Goal: Information Seeking & Learning: Learn about a topic

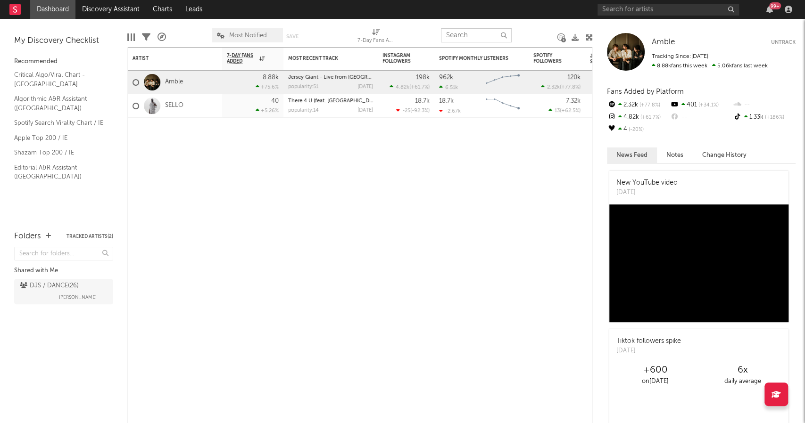
click at [484, 35] on input "text" at bounding box center [476, 35] width 71 height 14
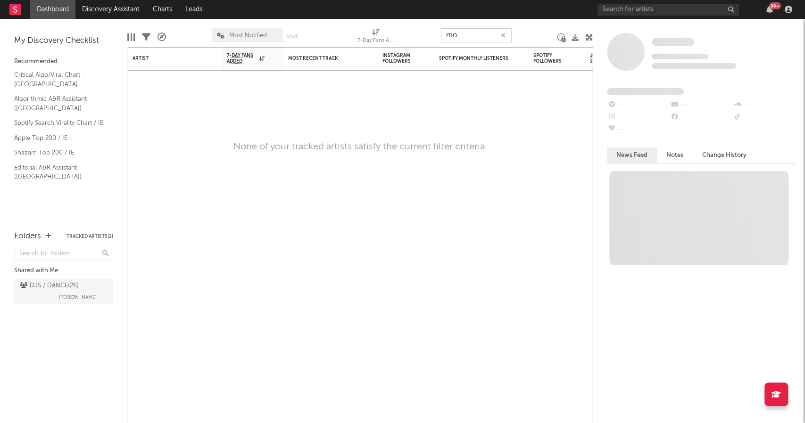
type input "m"
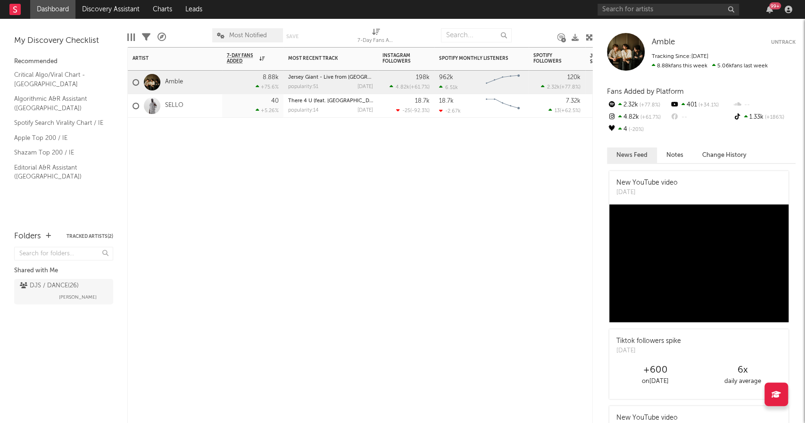
click at [312, 197] on div "Artist Notifications 7-Day Fans Added WoW % Change Most Recent Track Popularity…" at bounding box center [359, 235] width 465 height 376
click at [474, 38] on input "text" at bounding box center [476, 35] width 71 height 14
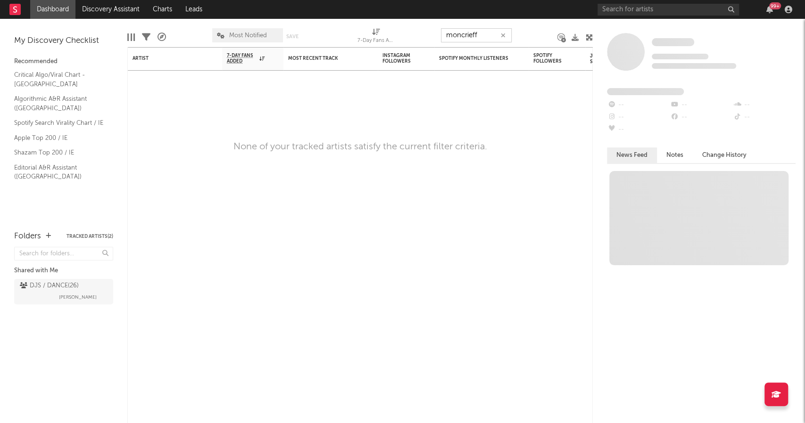
type input "moncrieff"
click at [164, 59] on div "Artist" at bounding box center [167, 59] width 71 height 6
click at [614, 13] on input "text" at bounding box center [667, 10] width 141 height 12
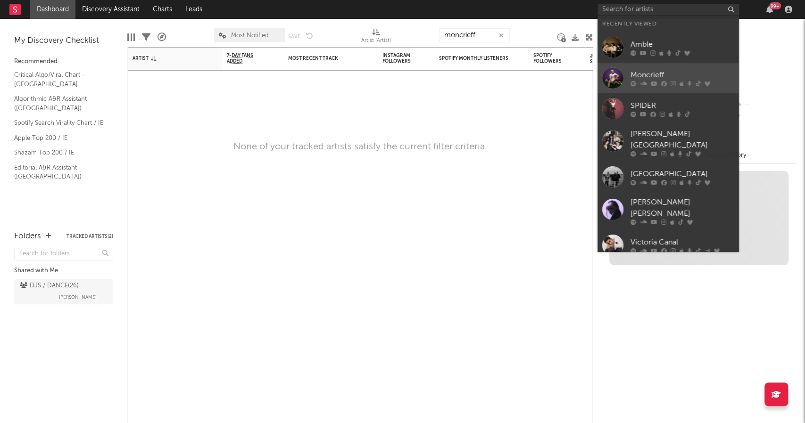
click at [633, 78] on div "Moncrieff" at bounding box center [682, 74] width 104 height 11
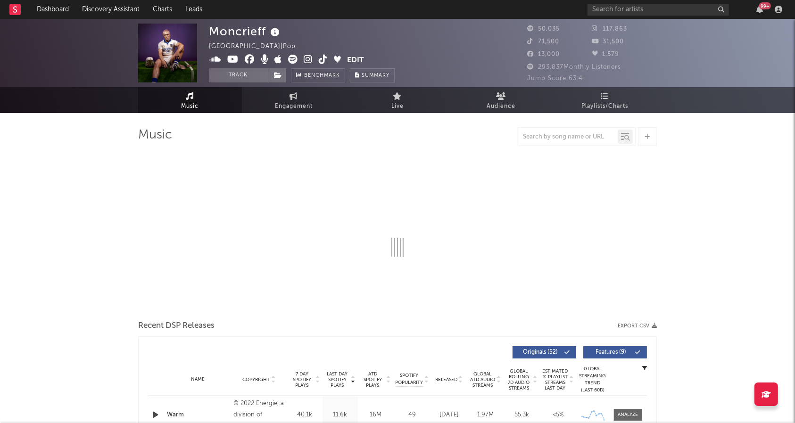
select select "6m"
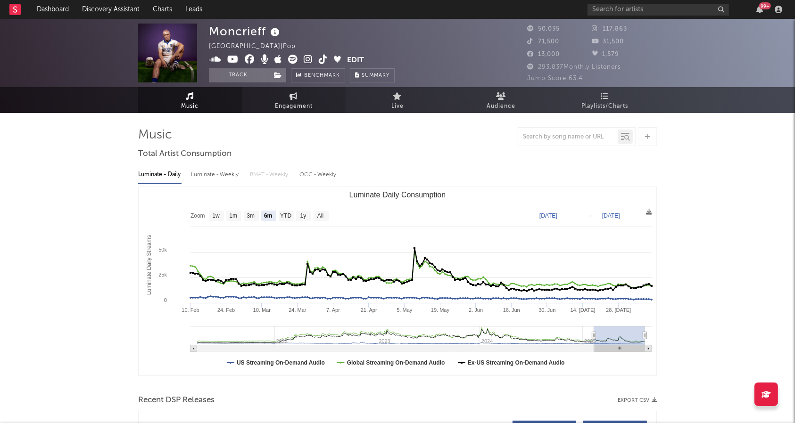
click at [288, 102] on span "Engagement" at bounding box center [294, 106] width 38 height 11
select select "1w"
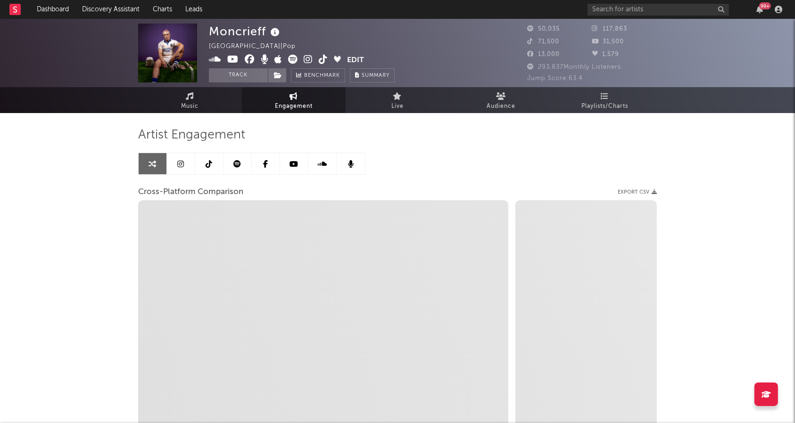
select select "1m"
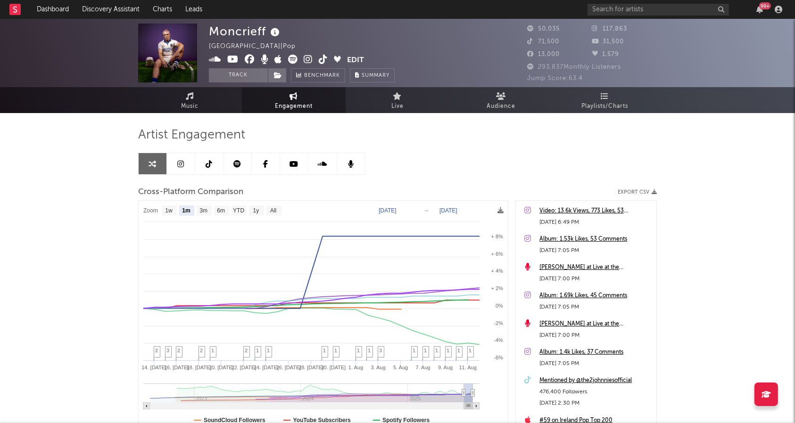
scroll to position [90, 0]
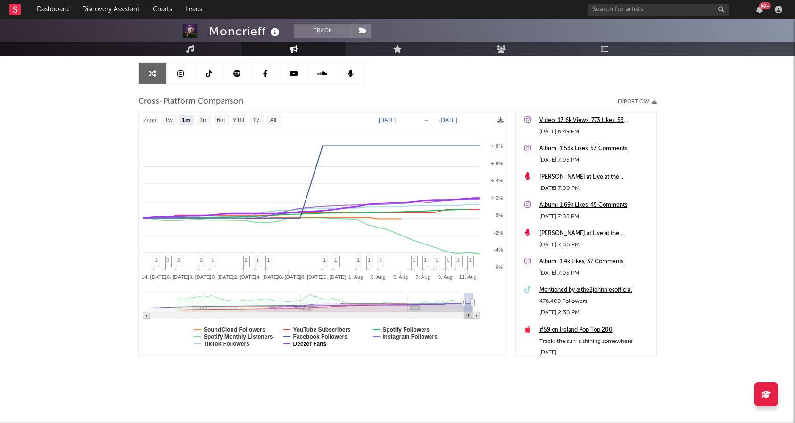
click at [312, 341] on text "Deezer Fans" at bounding box center [309, 344] width 33 height 7
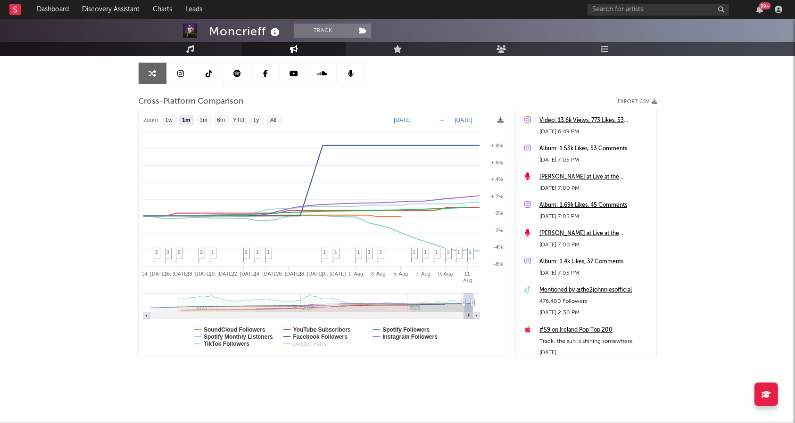
select select "1m"
click at [229, 341] on text "TikTok Followers" at bounding box center [227, 344] width 46 height 7
select select "1m"
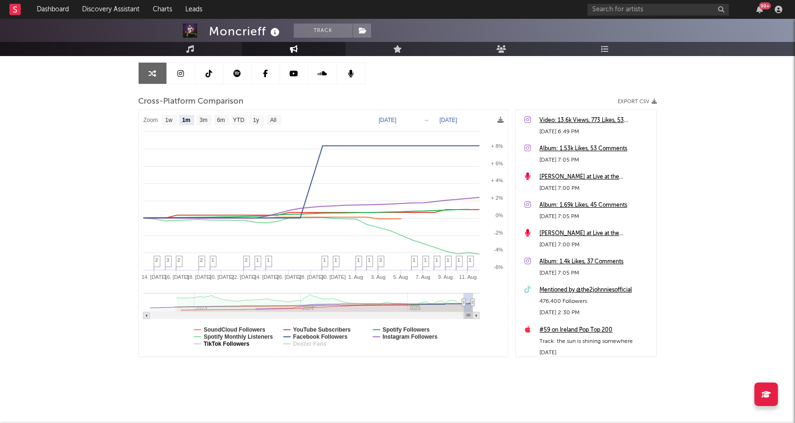
click at [228, 342] on text "TikTok Followers" at bounding box center [227, 344] width 46 height 7
select select "1m"
click at [226, 337] on text "Spotify Monthly Listeners" at bounding box center [238, 337] width 69 height 7
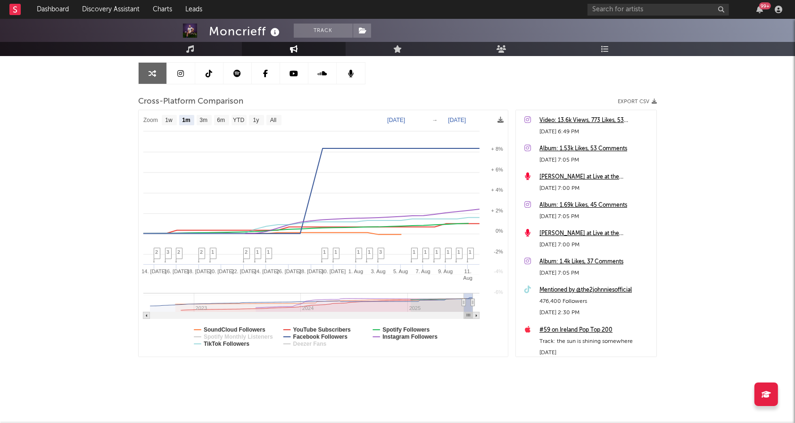
select select "1m"
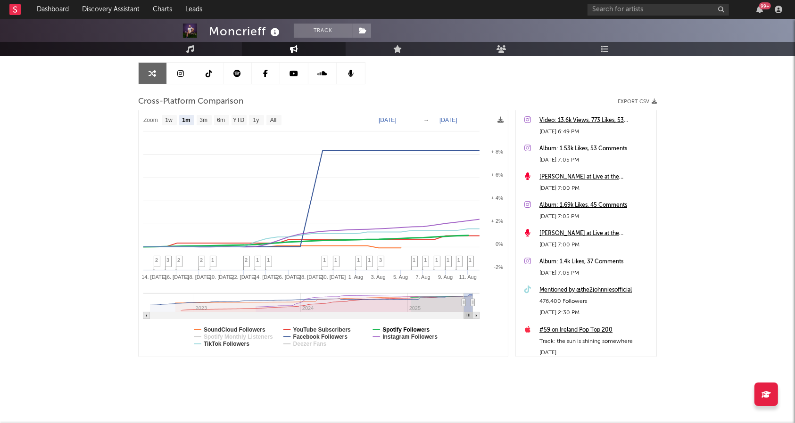
click at [403, 331] on text "Spotify Followers" at bounding box center [405, 330] width 47 height 7
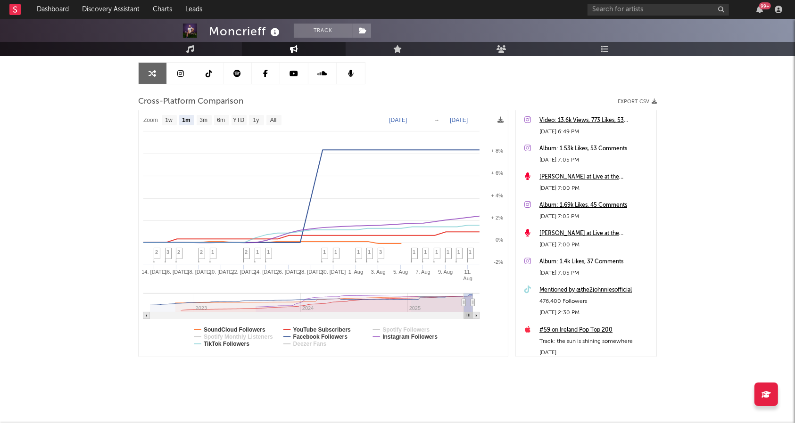
select select "1m"
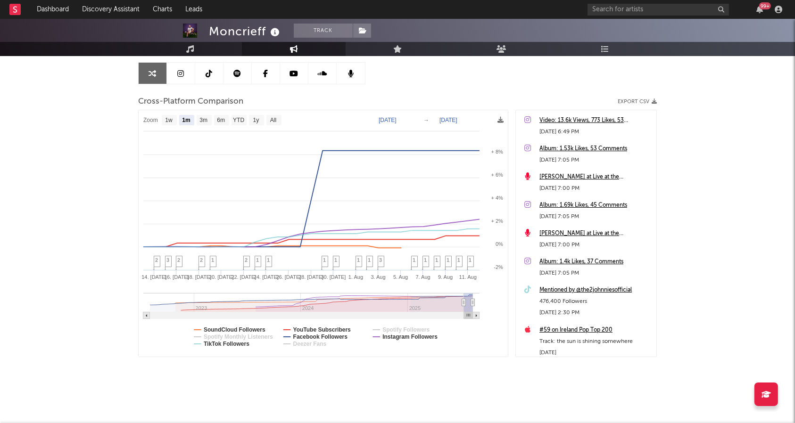
click at [781, 162] on div "Moncrieff Track [GEOGRAPHIC_DATA] | Pop Edit Track Benchmark Summary 50,035 117…" at bounding box center [397, 175] width 795 height 495
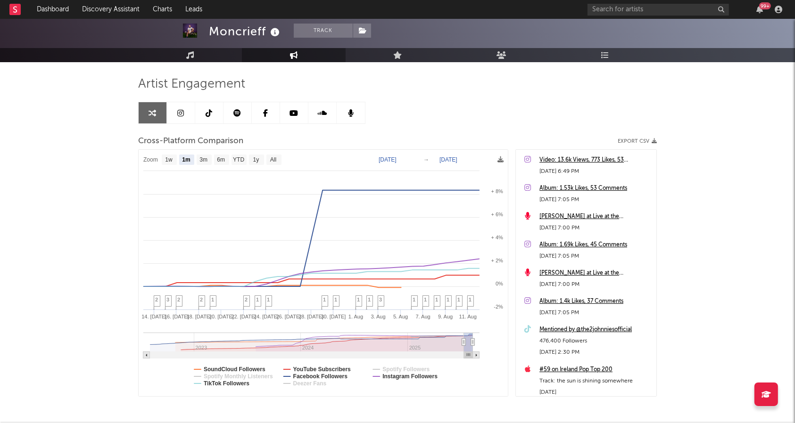
scroll to position [49, 0]
